Goal: Task Accomplishment & Management: Manage account settings

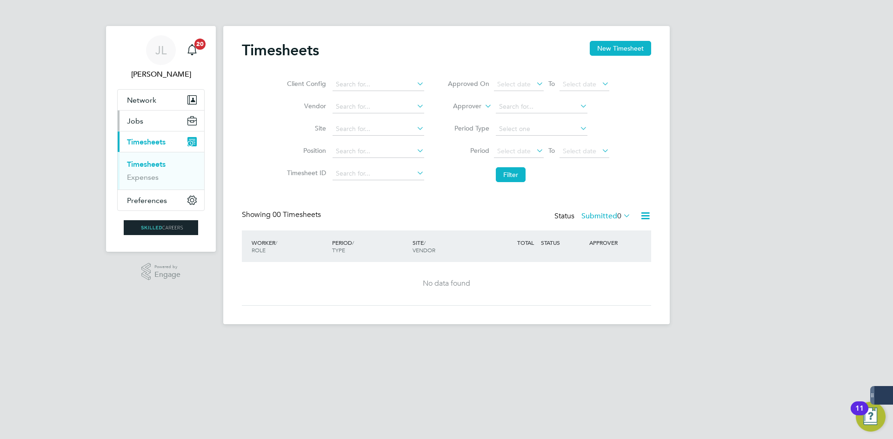
click at [150, 116] on button "Jobs" at bounding box center [161, 121] width 86 height 20
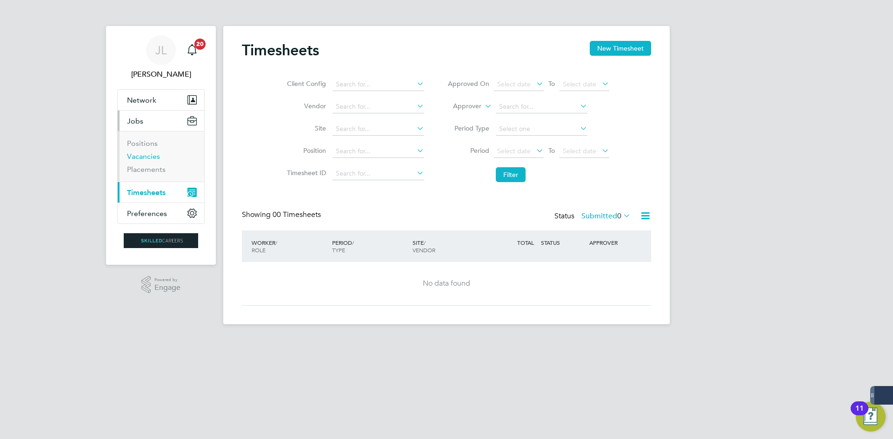
click at [151, 154] on link "Vacancies" at bounding box center [143, 156] width 33 height 9
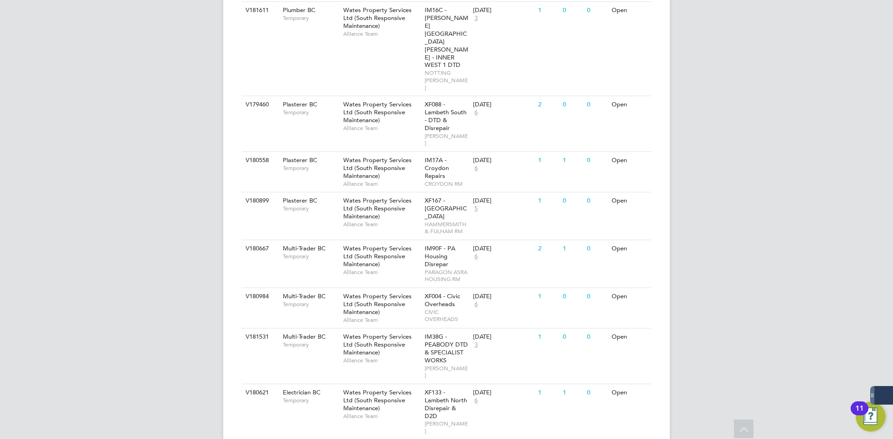
scroll to position [496, 0]
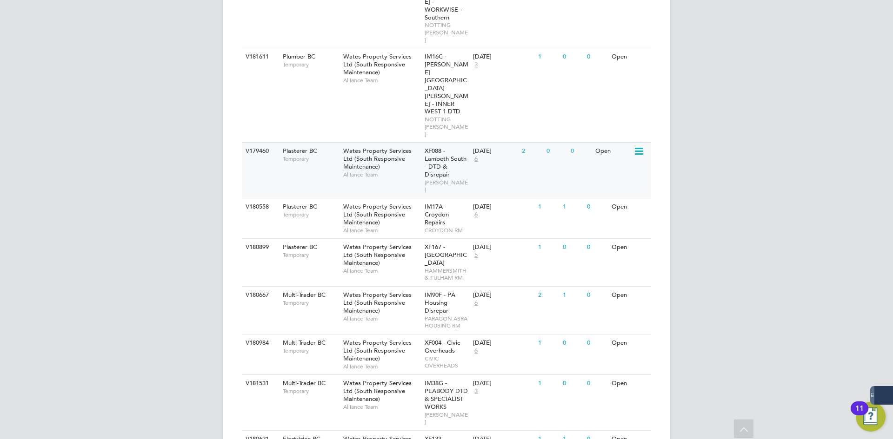
drag, startPoint x: 421, startPoint y: 27, endPoint x: 416, endPoint y: 22, distance: 6.9
click at [421, 143] on div "Wates Property Services Ltd (South Responsive Maintenance) Alliance Team" at bounding box center [381, 163] width 81 height 40
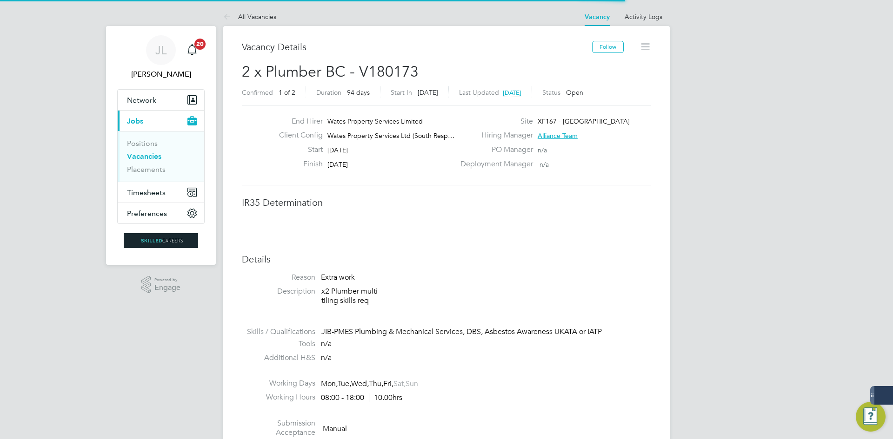
scroll to position [15, 184]
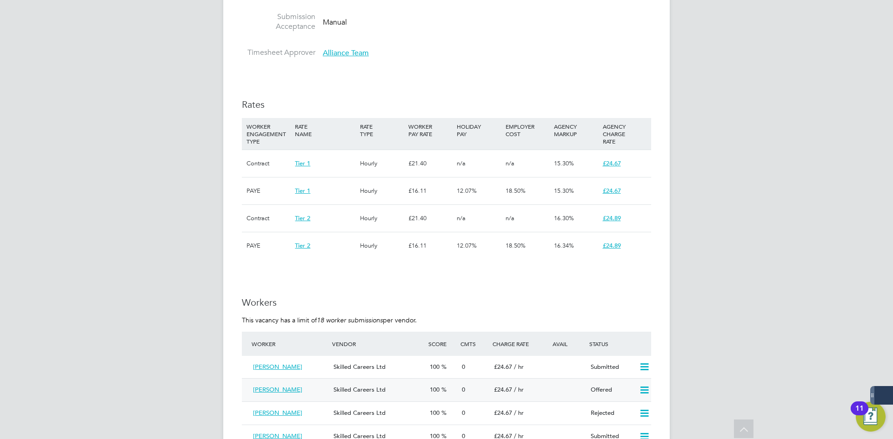
click at [648, 388] on icon at bounding box center [644, 390] width 12 height 7
click at [637, 412] on li "Confirm" at bounding box center [630, 410] width 35 height 13
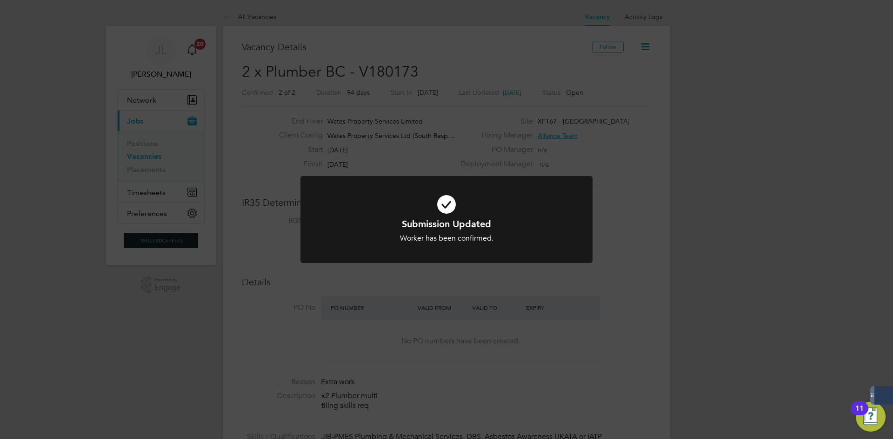
click at [263, 183] on div "Submission Updated Worker has been confirmed. Cancel Okay" at bounding box center [446, 219] width 893 height 439
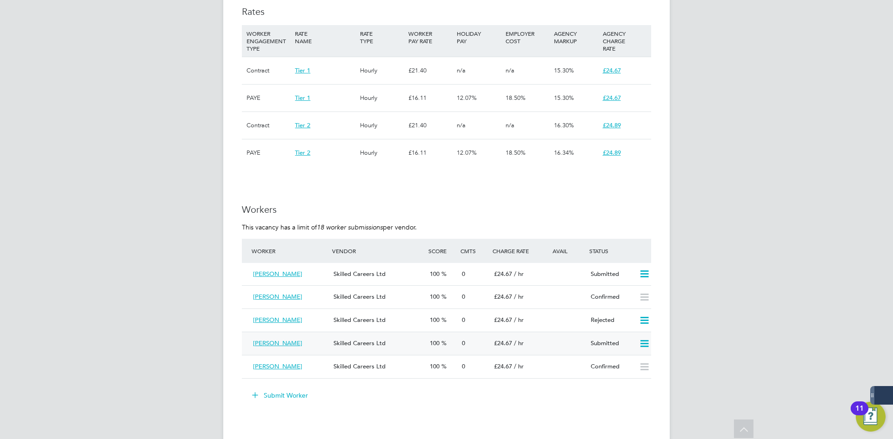
click at [395, 351] on div "Skilled Careers Ltd" at bounding box center [378, 343] width 96 height 15
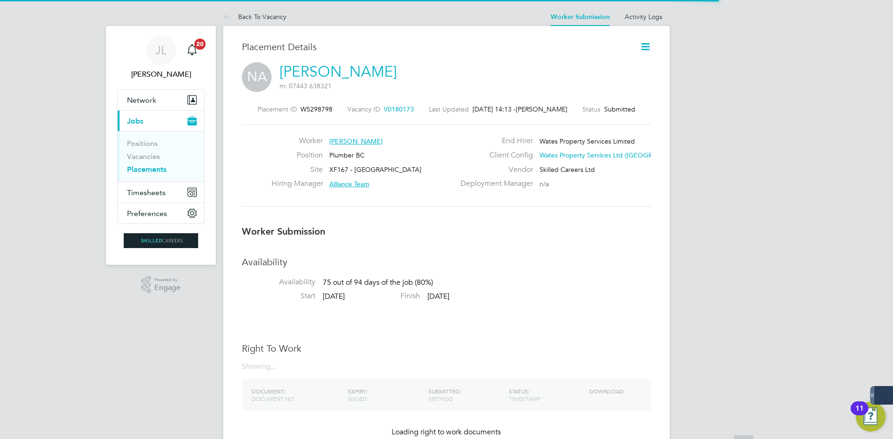
scroll to position [5, 5]
